Goal: Find specific page/section: Find specific page/section

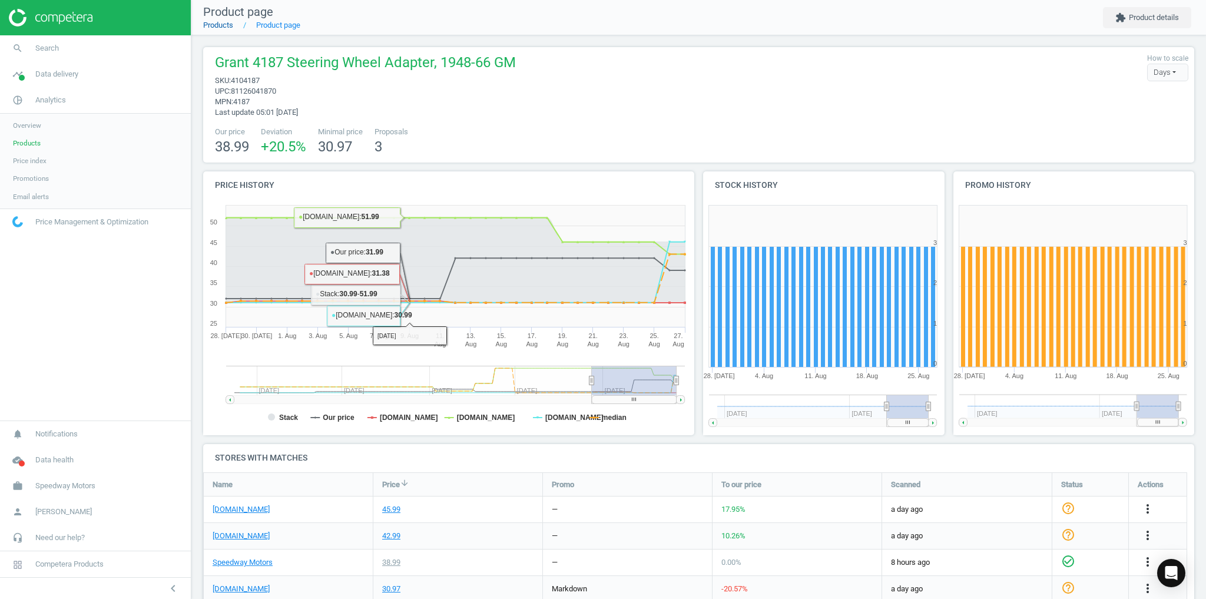
click at [222, 28] on link "Products" at bounding box center [218, 25] width 30 height 9
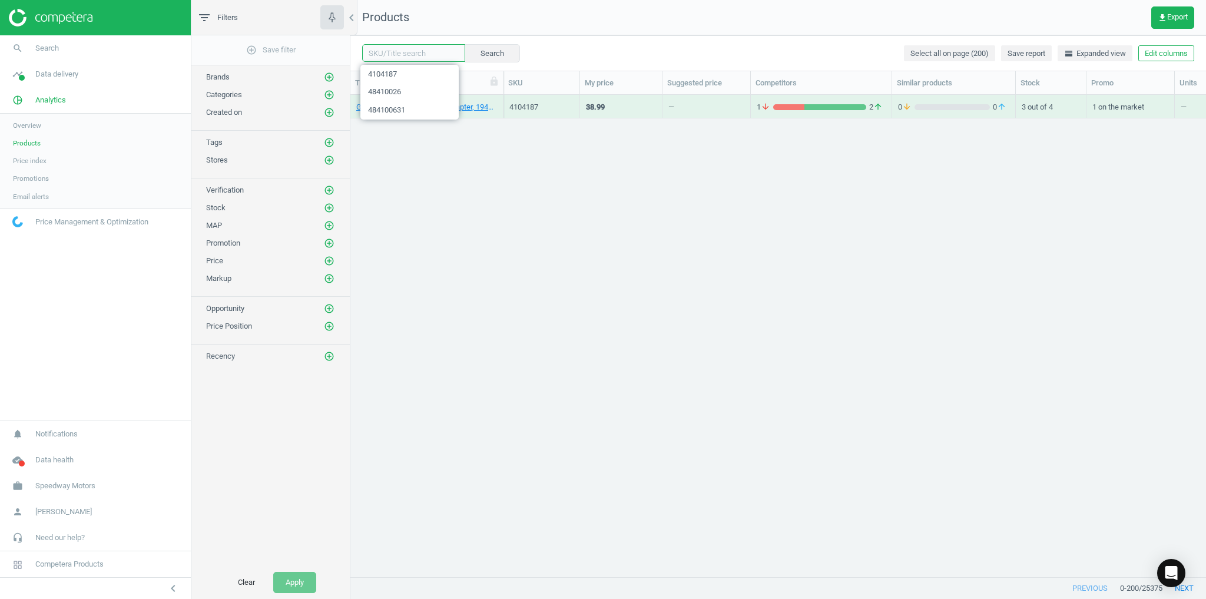
click at [392, 50] on input "text" at bounding box center [413, 53] width 103 height 18
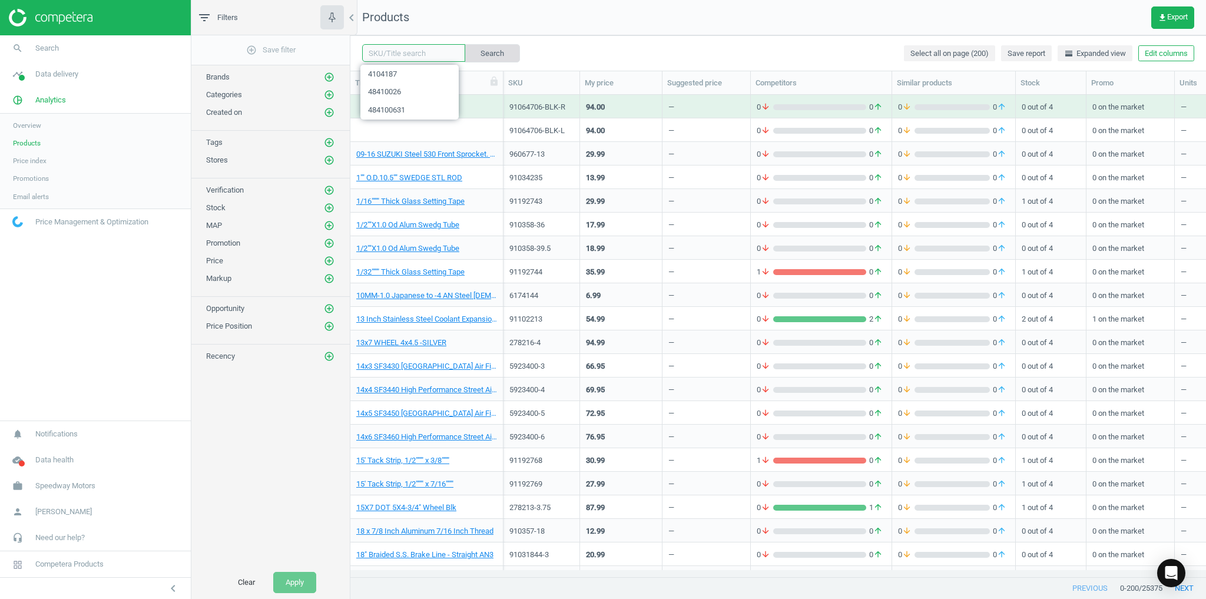
paste input "1821214"
type input "1821214"
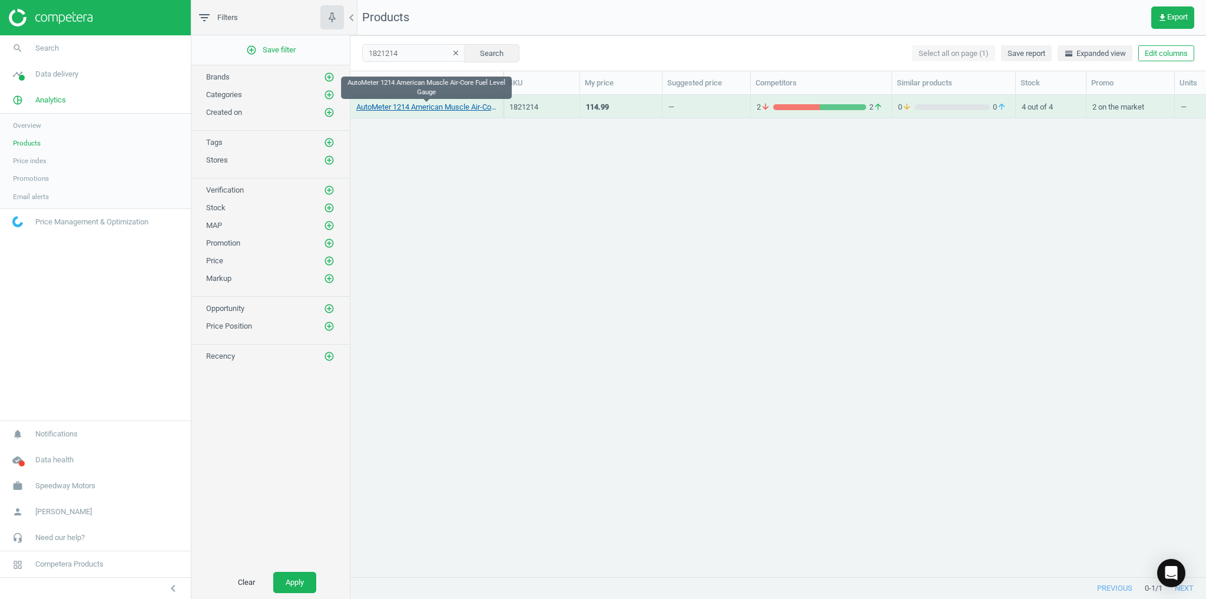
click at [423, 105] on link "AutoMeter 1214 American Muscle Air-Core Fuel Level Gauge" at bounding box center [426, 107] width 141 height 11
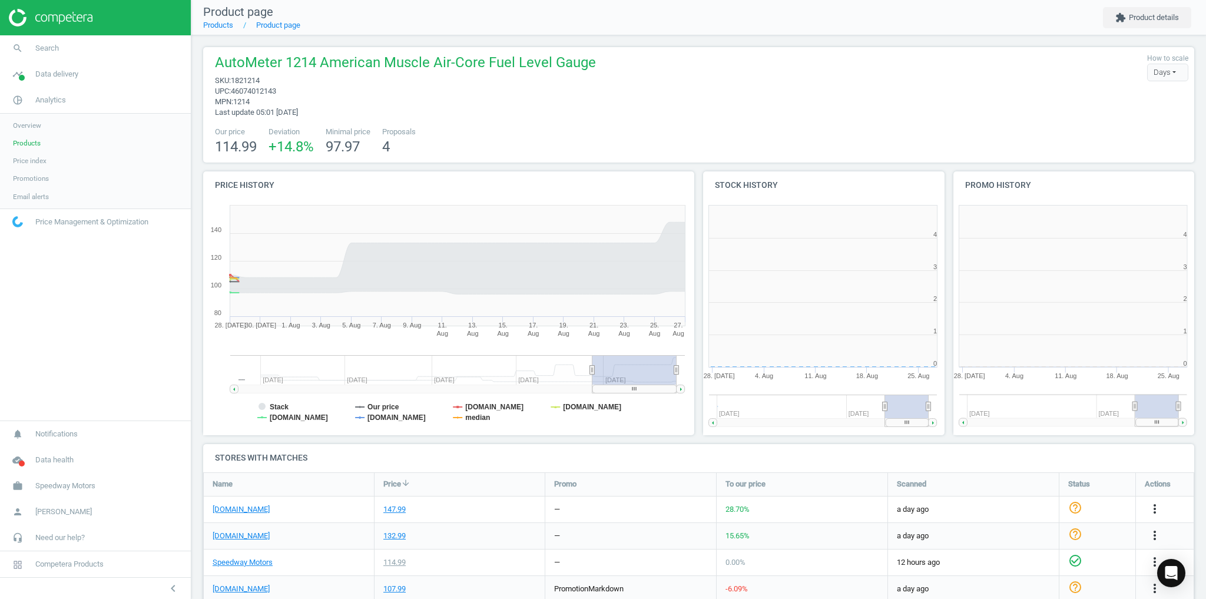
scroll to position [250, 254]
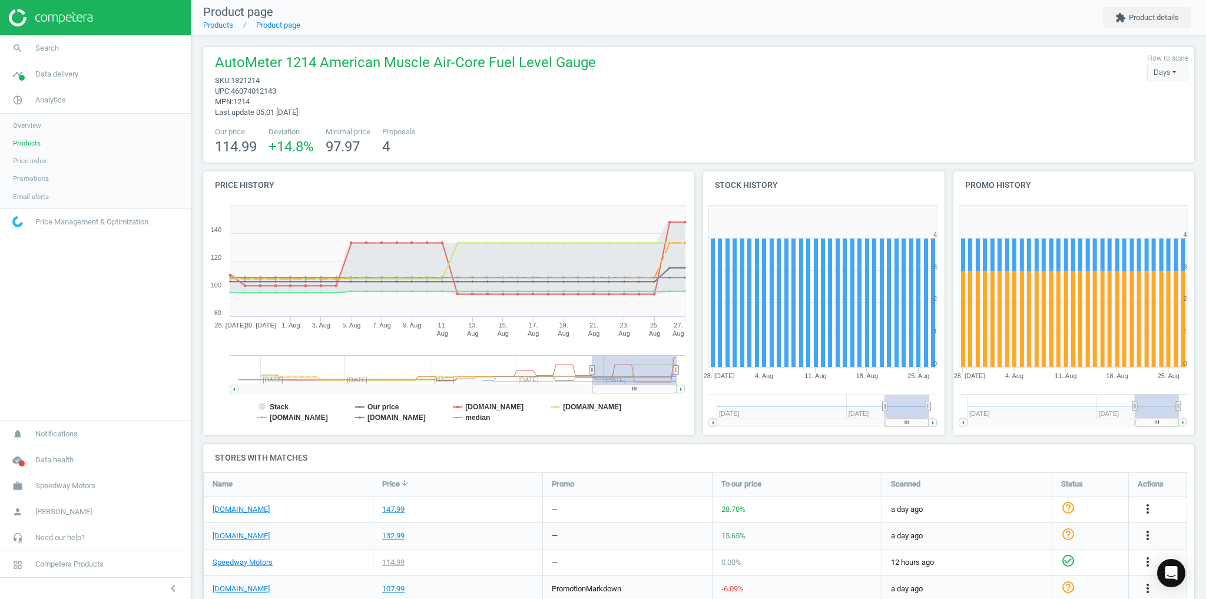
click at [34, 143] on span "Products" at bounding box center [27, 142] width 28 height 9
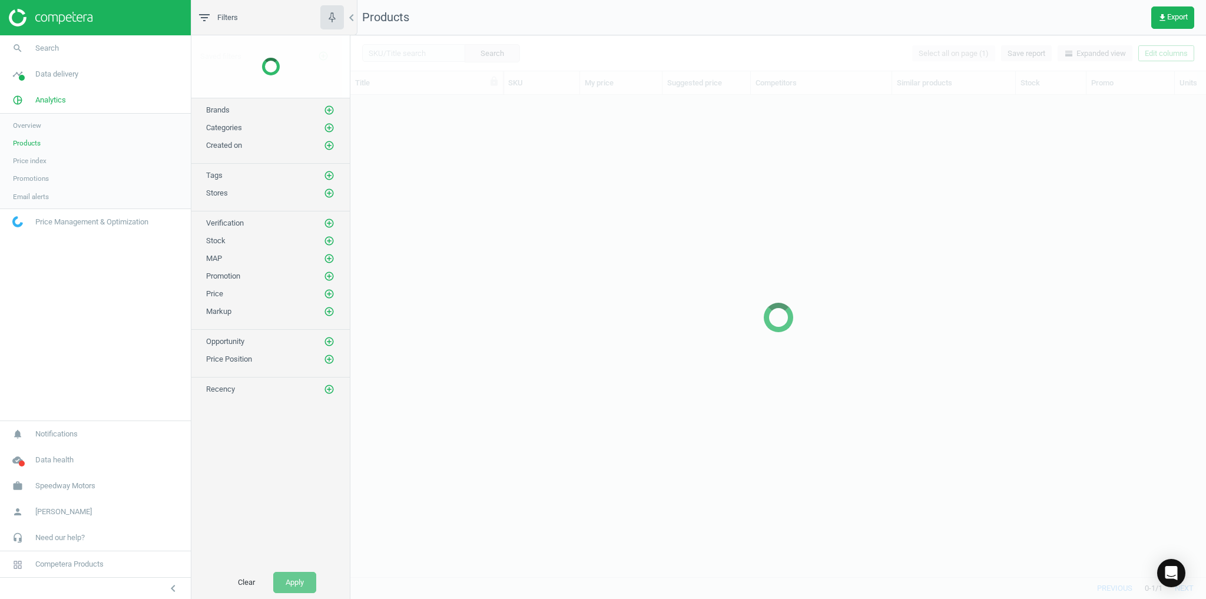
scroll to position [468, 849]
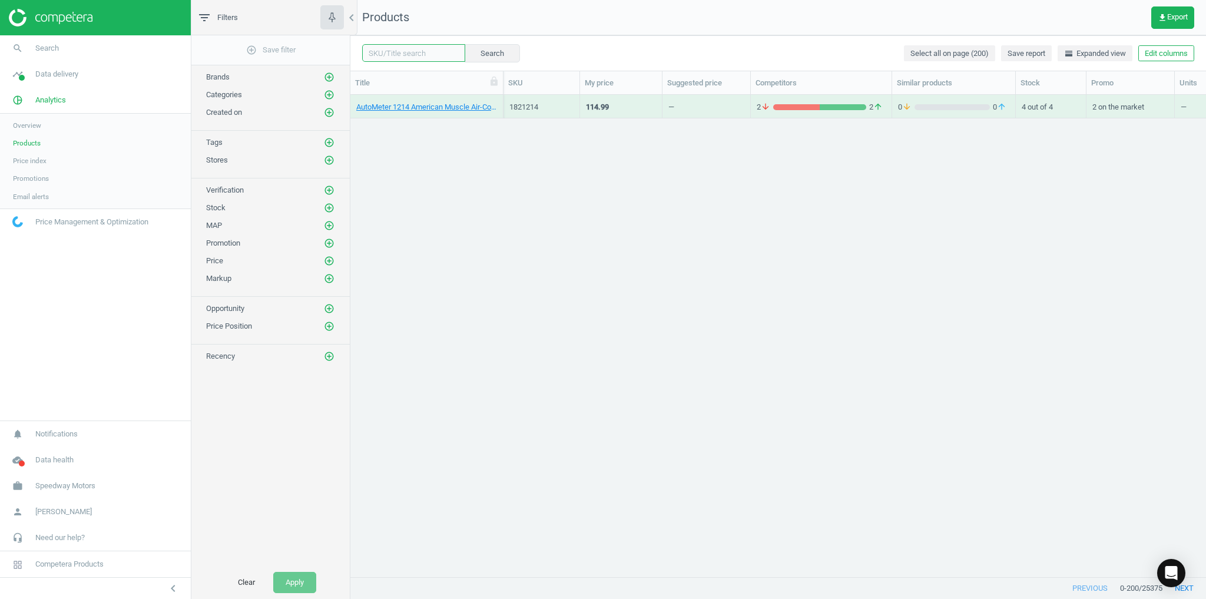
click at [406, 55] on input "text" at bounding box center [413, 53] width 103 height 18
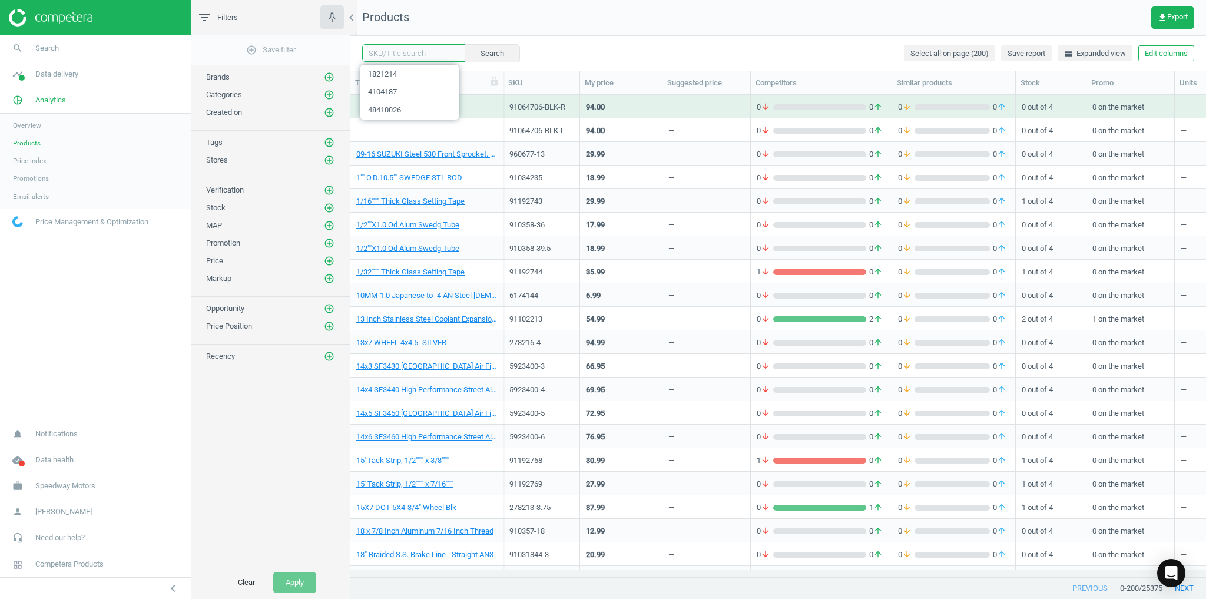
paste input "47511154"
type input "47511154"
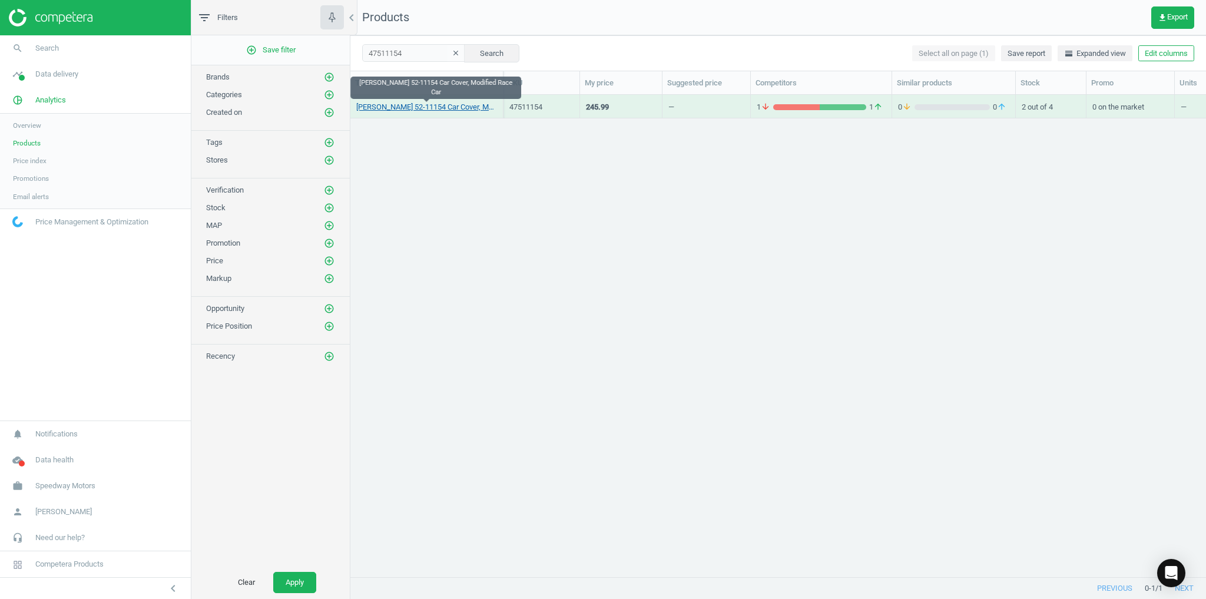
click at [461, 107] on link "[PERSON_NAME] 52-11154 Car Cover, Modified Race Car" at bounding box center [426, 107] width 141 height 11
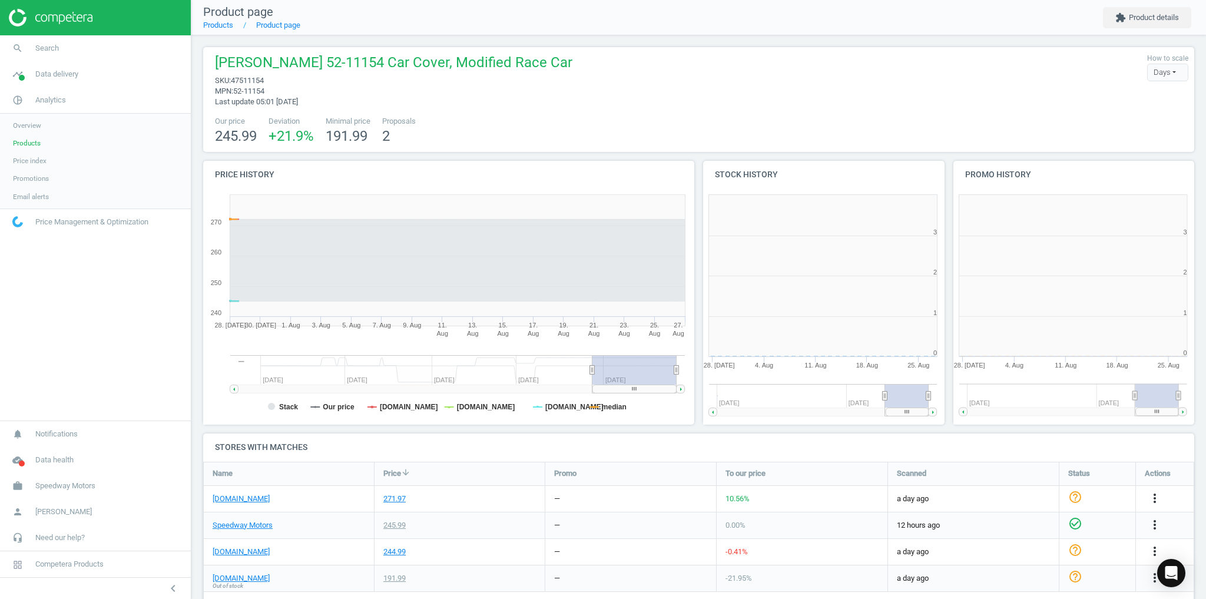
scroll to position [250, 254]
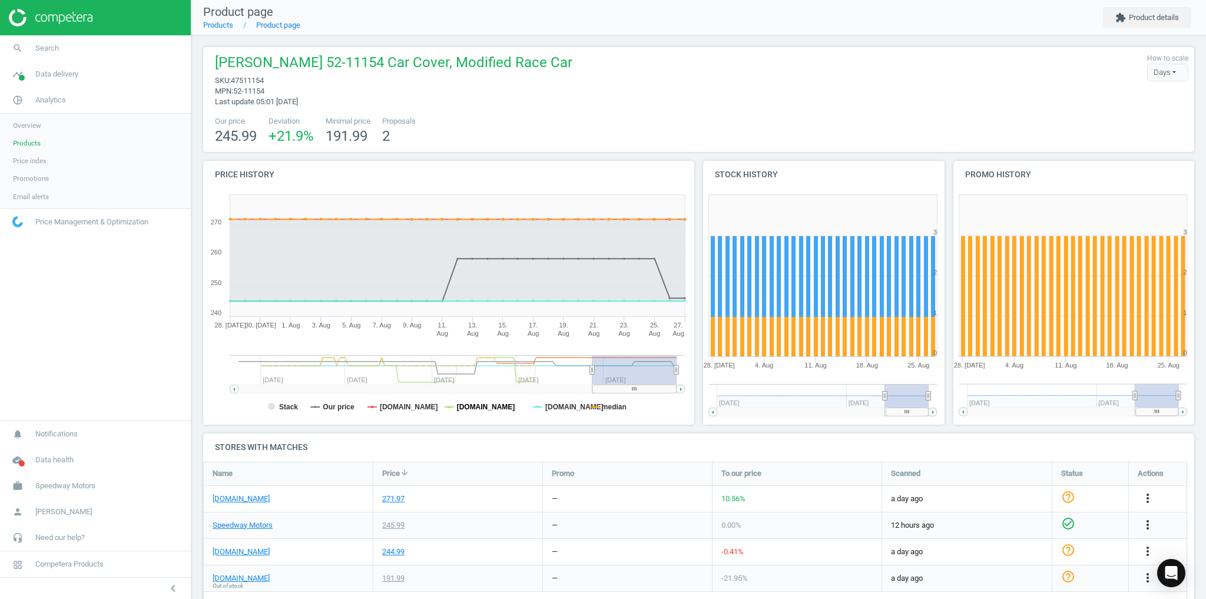
click at [465, 407] on tspan "[DOMAIN_NAME]" at bounding box center [486, 407] width 58 height 8
click at [401, 405] on tspan "[DOMAIN_NAME]" at bounding box center [409, 407] width 58 height 8
click at [616, 409] on tspan "median" at bounding box center [614, 407] width 25 height 8
click at [533, 407] on icon at bounding box center [537, 407] width 9 height 0
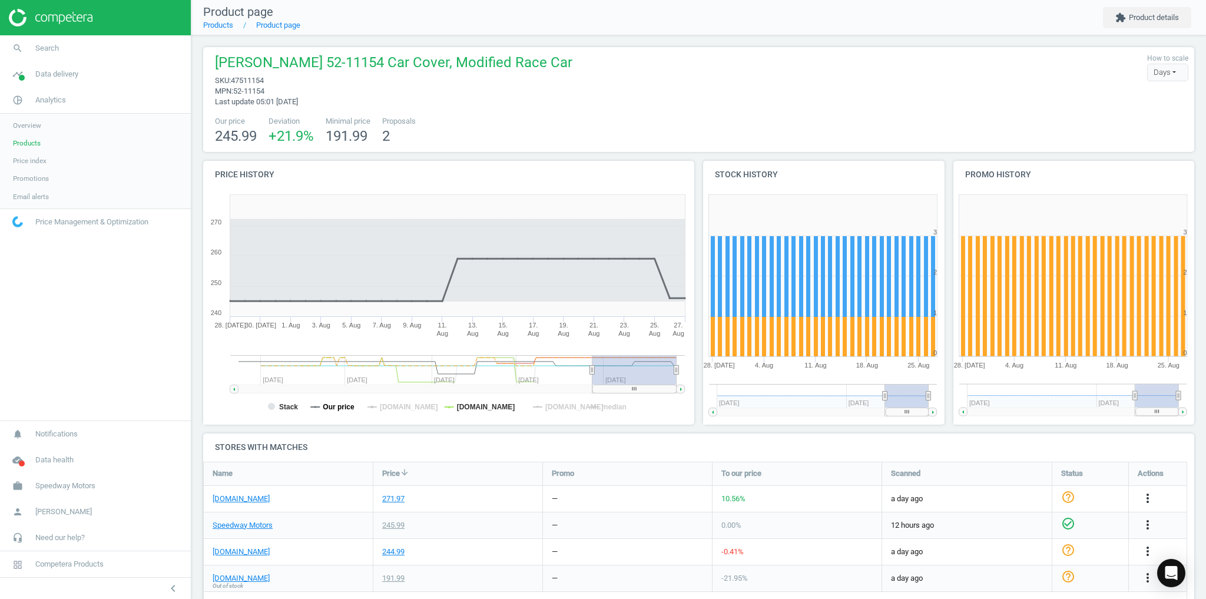
click at [346, 403] on tspan "Our price" at bounding box center [339, 407] width 32 height 8
click at [492, 410] on tspan "[DOMAIN_NAME]" at bounding box center [486, 407] width 58 height 8
drag, startPoint x: 426, startPoint y: 411, endPoint x: 455, endPoint y: 411, distance: 28.9
click at [427, 411] on tspan "[DOMAIN_NAME]" at bounding box center [409, 407] width 58 height 8
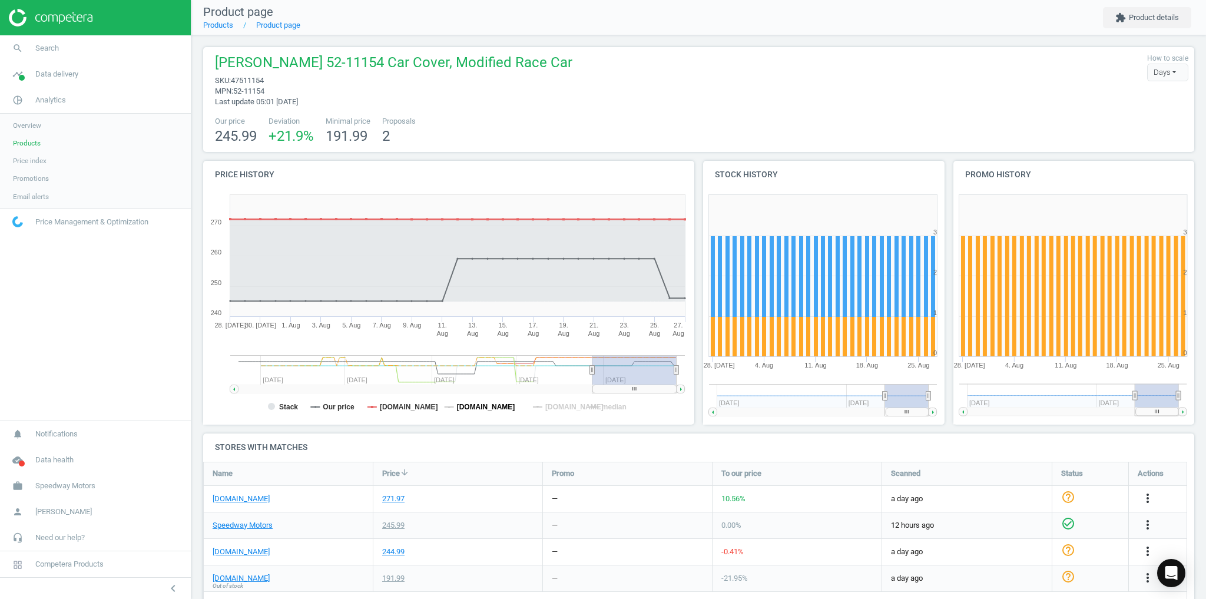
click at [508, 411] on tspan "[DOMAIN_NAME]" at bounding box center [486, 407] width 58 height 8
click at [563, 411] on tspan "[DOMAIN_NAME]" at bounding box center [574, 407] width 58 height 8
click at [617, 412] on rect at bounding box center [447, 307] width 488 height 236
click at [617, 406] on tspan "median" at bounding box center [614, 407] width 25 height 8
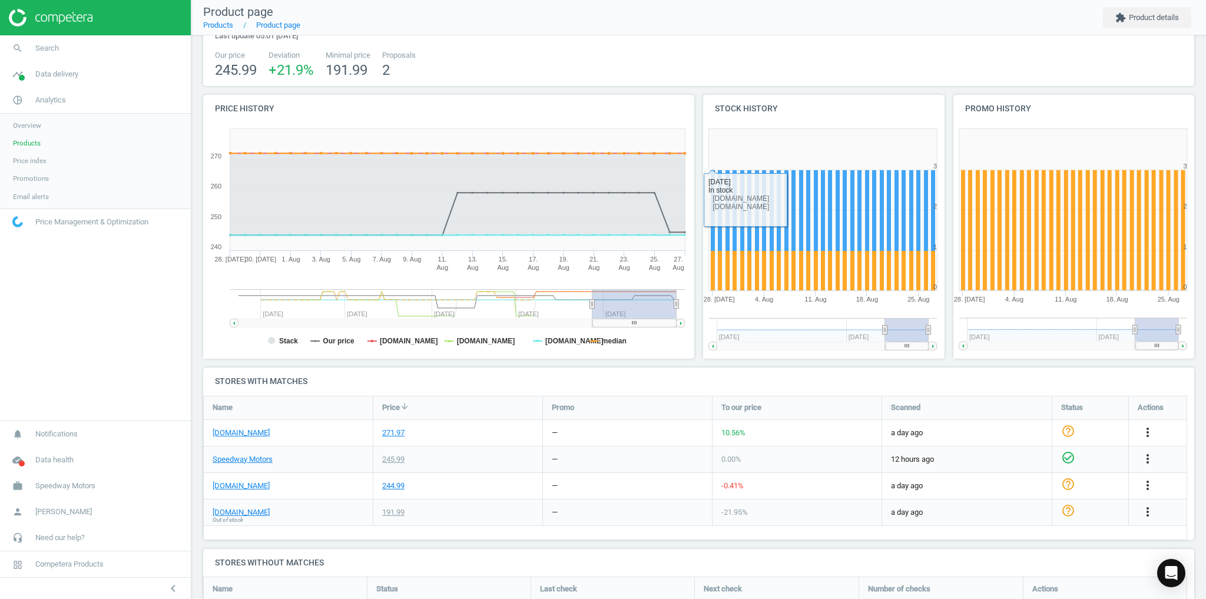
scroll to position [94, 0]
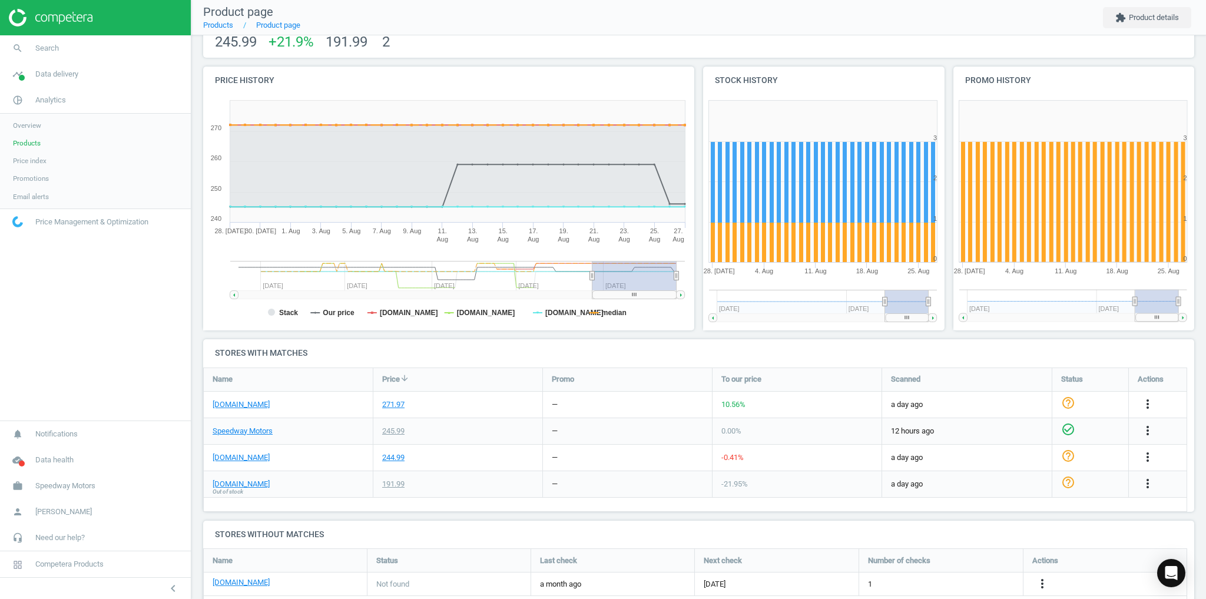
click at [28, 143] on span "Products" at bounding box center [27, 142] width 28 height 9
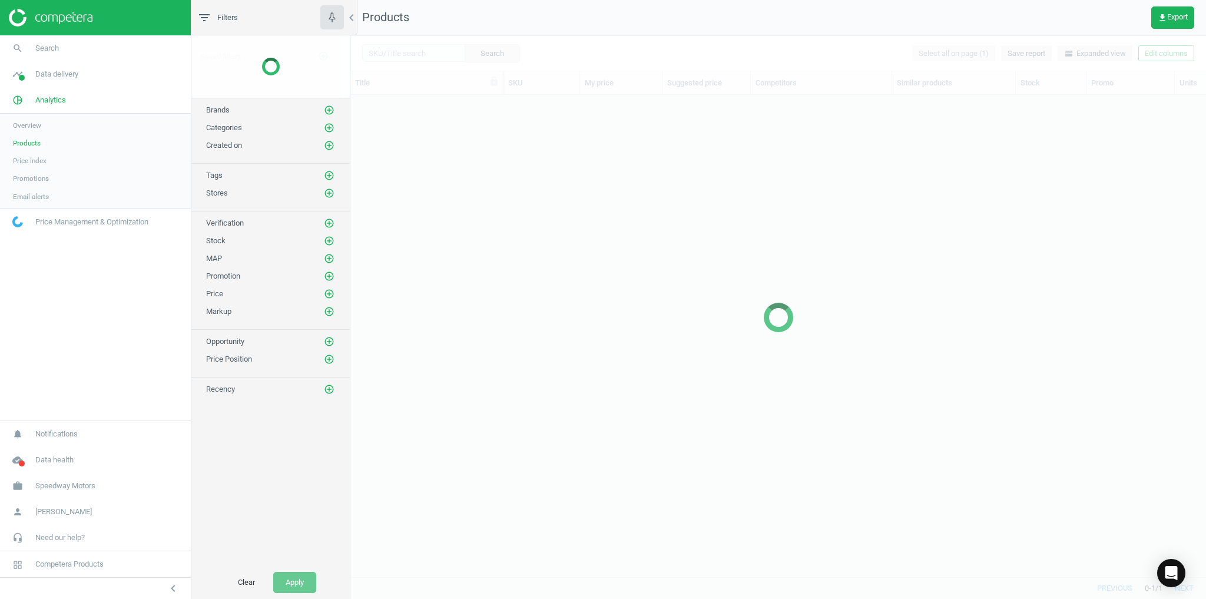
scroll to position [468, 849]
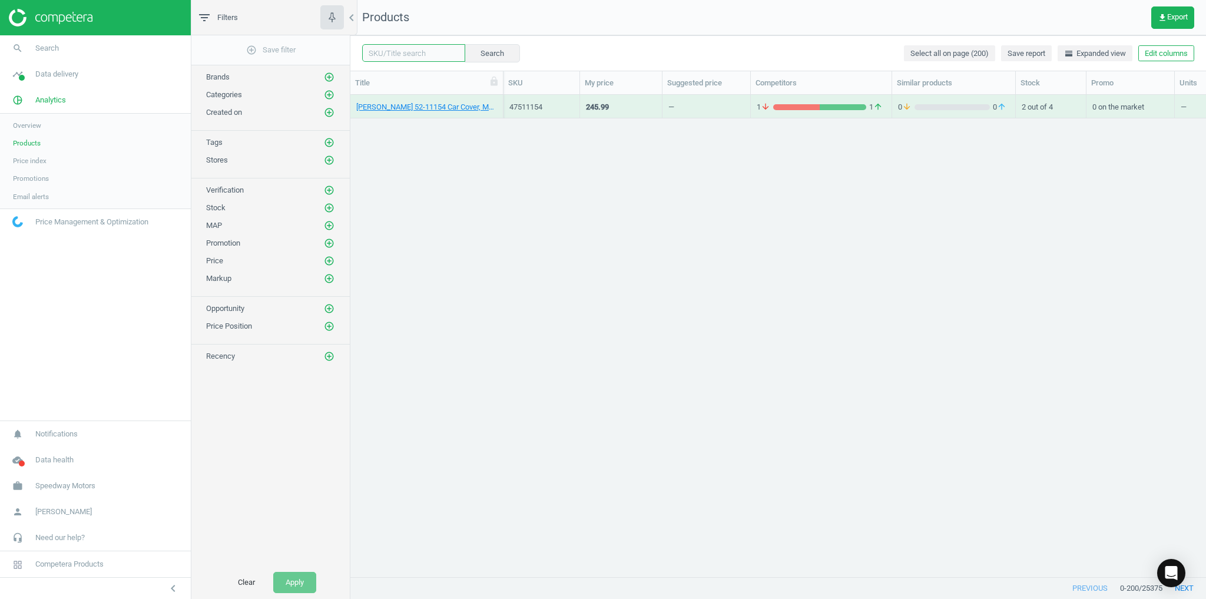
click at [399, 52] on input "text" at bounding box center [413, 53] width 103 height 18
paste input "757M909H-STD"
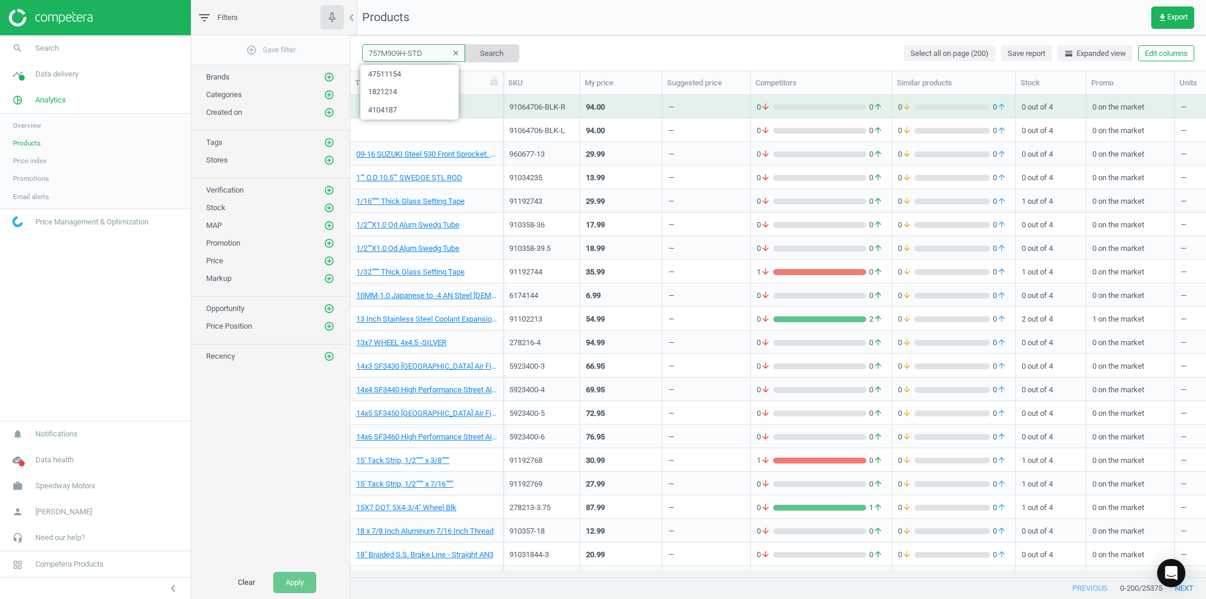
paste input "757M909H-STD"
type input "757M909H-STD757M909H-STD"
click at [452, 54] on icon "clear" at bounding box center [456, 53] width 8 height 8
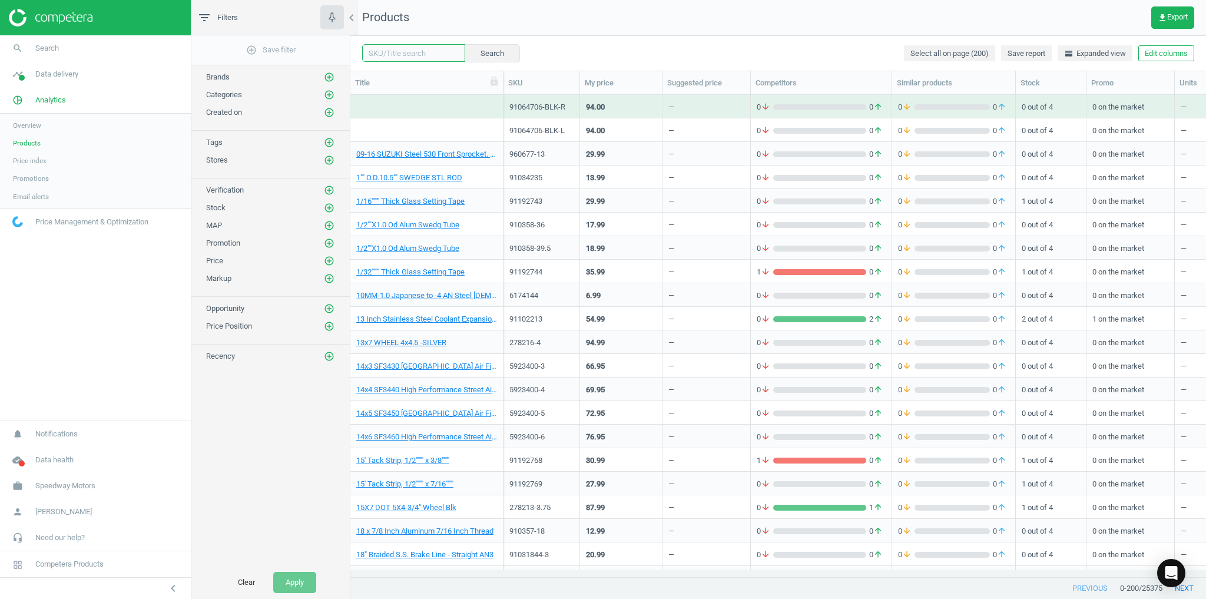
click at [383, 50] on input "text" at bounding box center [413, 53] width 103 height 18
paste input "757M909H-STD"
type input "757M909H-STD"
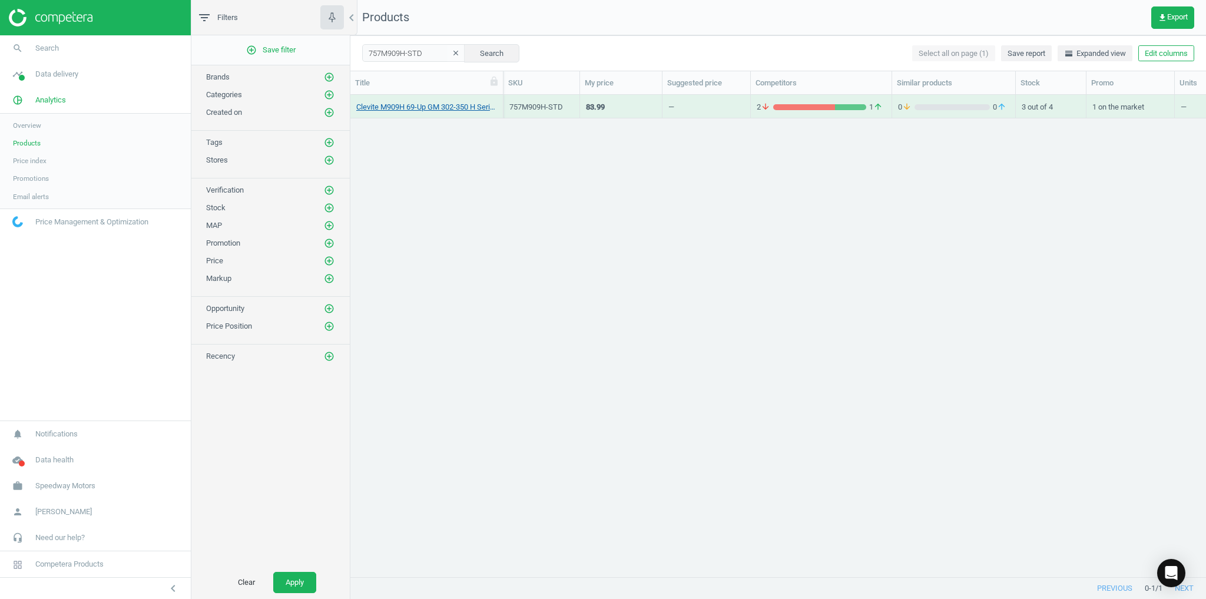
click at [439, 106] on link "Clevite M909H 69-Up GM 302-350 H Series Main Bearings-Standard" at bounding box center [426, 107] width 141 height 11
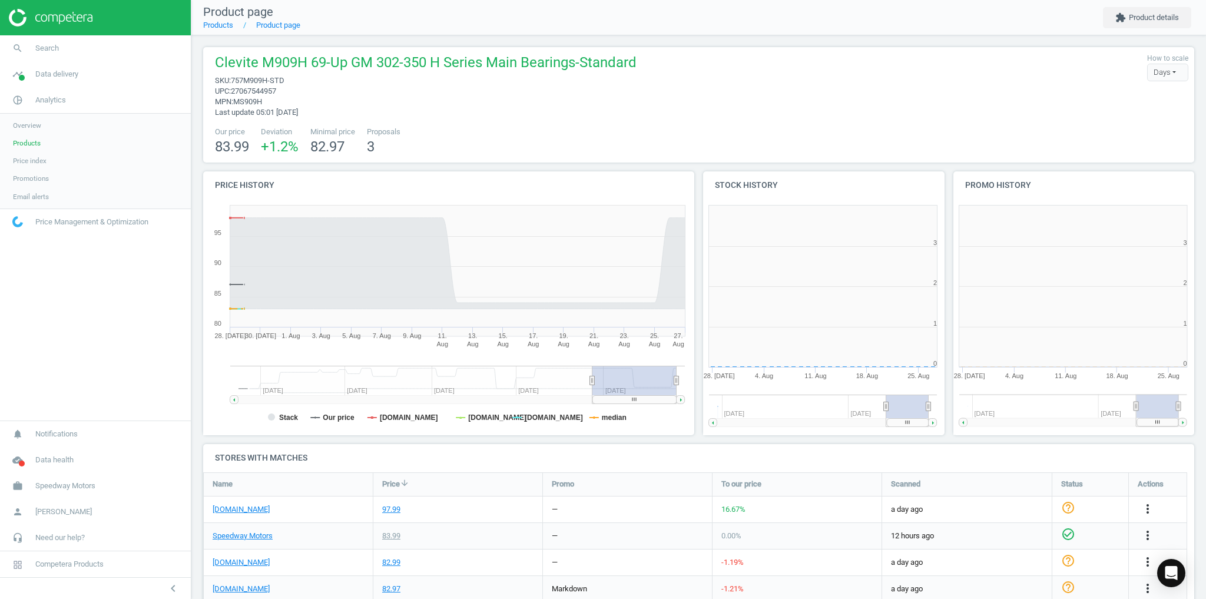
scroll to position [250, 254]
